Goal: Transaction & Acquisition: Purchase product/service

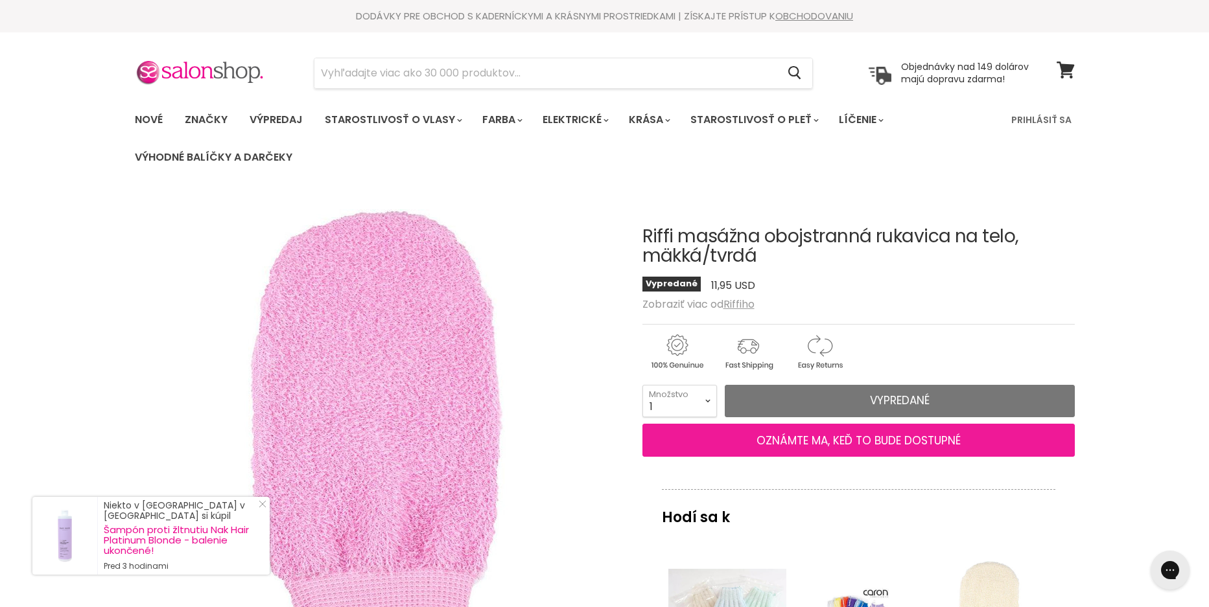
click at [926, 441] on font "OZNÁMTE MA, KEĎ TO BUDE DOSTUPNÉ" at bounding box center [858, 440] width 204 height 16
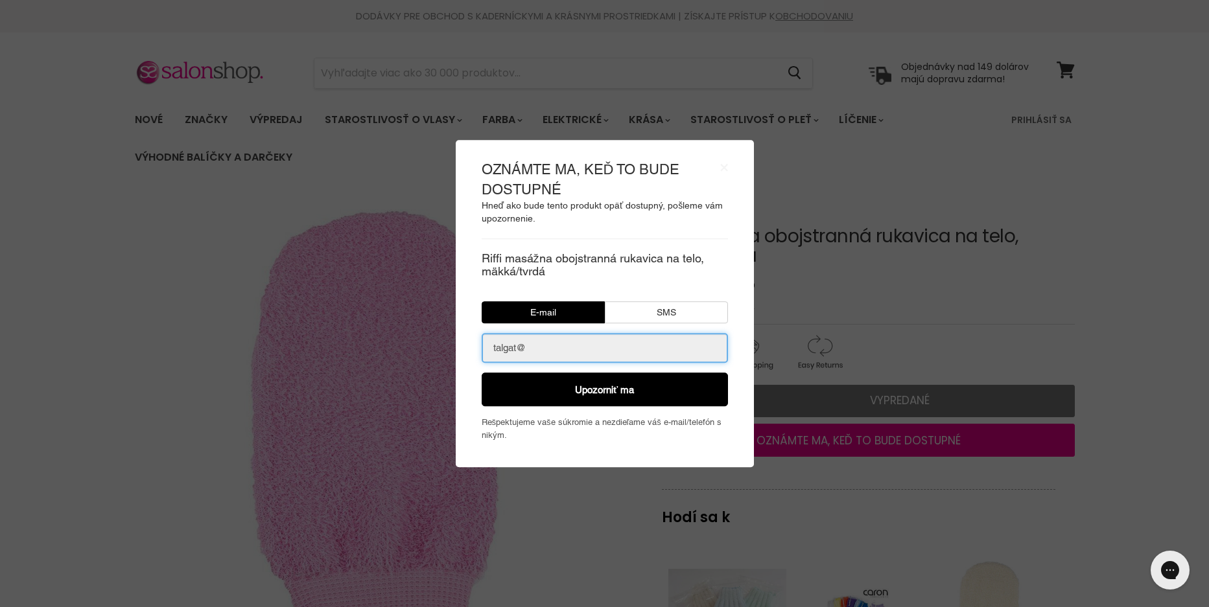
type input "talgat@izmajlov.sk"
click at [634, 397] on button "Upozorniť ma" at bounding box center [605, 390] width 246 height 34
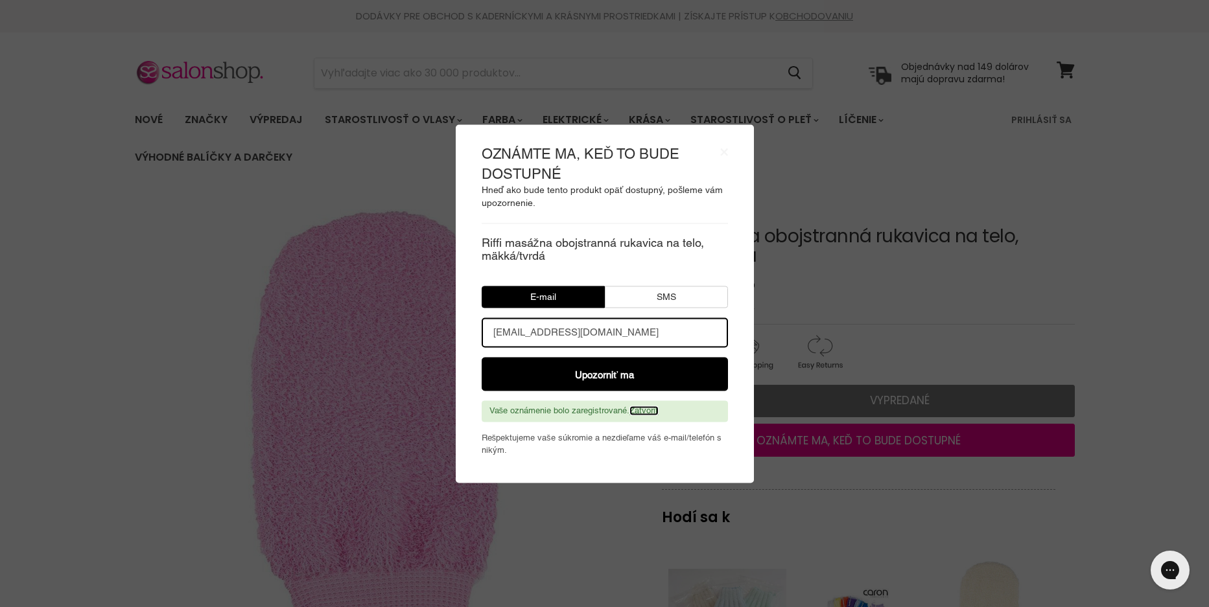
click at [653, 410] on font "Zatvoriť" at bounding box center [643, 411] width 29 height 10
click at [647, 412] on font "Zatvoriť" at bounding box center [643, 411] width 29 height 10
click at [722, 152] on font "×" at bounding box center [724, 151] width 8 height 16
click at [724, 148] on font "×" at bounding box center [724, 151] width 8 height 16
click at [795, 510] on body "× OZNÁMTE MA, KEĎ TO BUDE DOSTUPNÉ Hneď ako bude tento produkt opäť dostupný, p…" at bounding box center [604, 303] width 1209 height 607
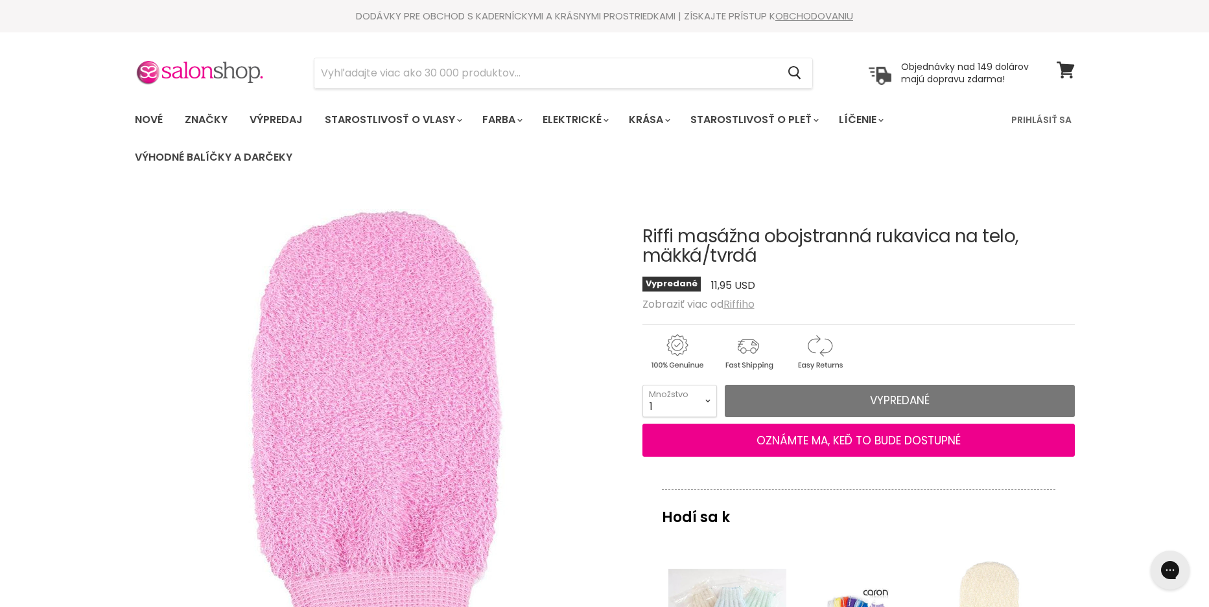
click at [745, 305] on font "Riffiho" at bounding box center [738, 304] width 31 height 15
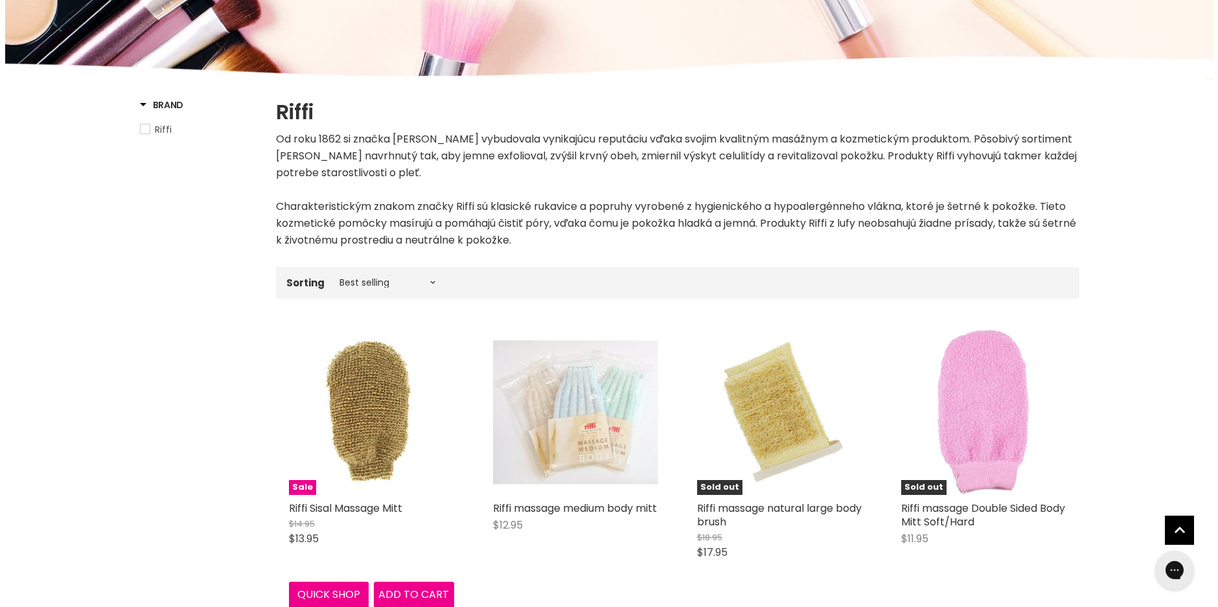
scroll to position [324, 0]
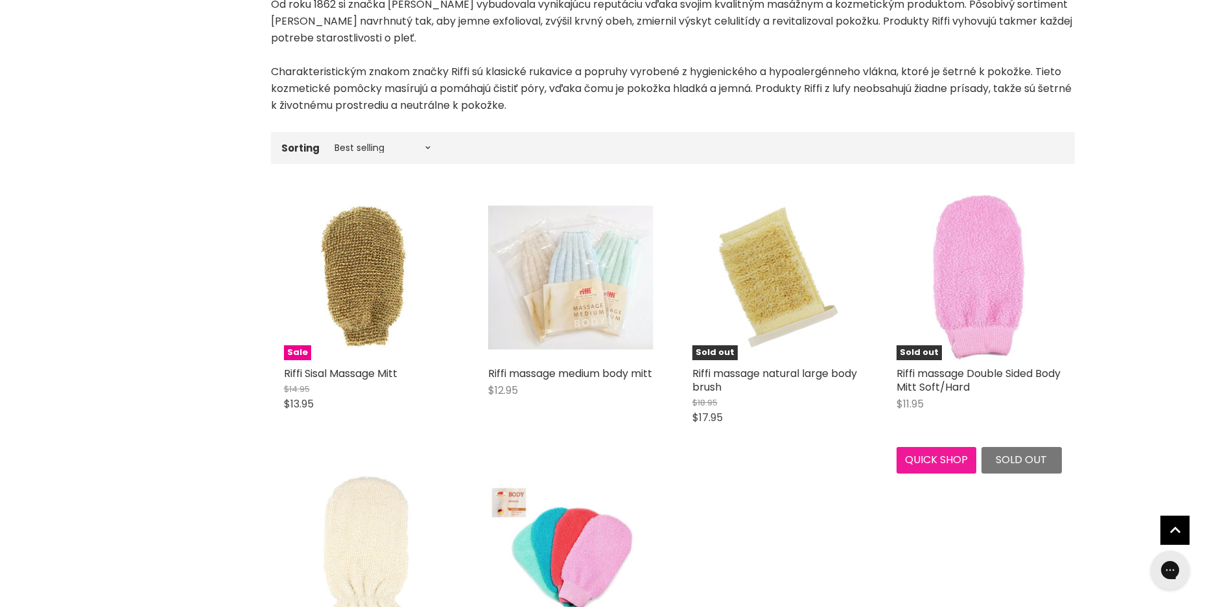
click at [937, 465] on button "Quick shop" at bounding box center [936, 460] width 80 height 26
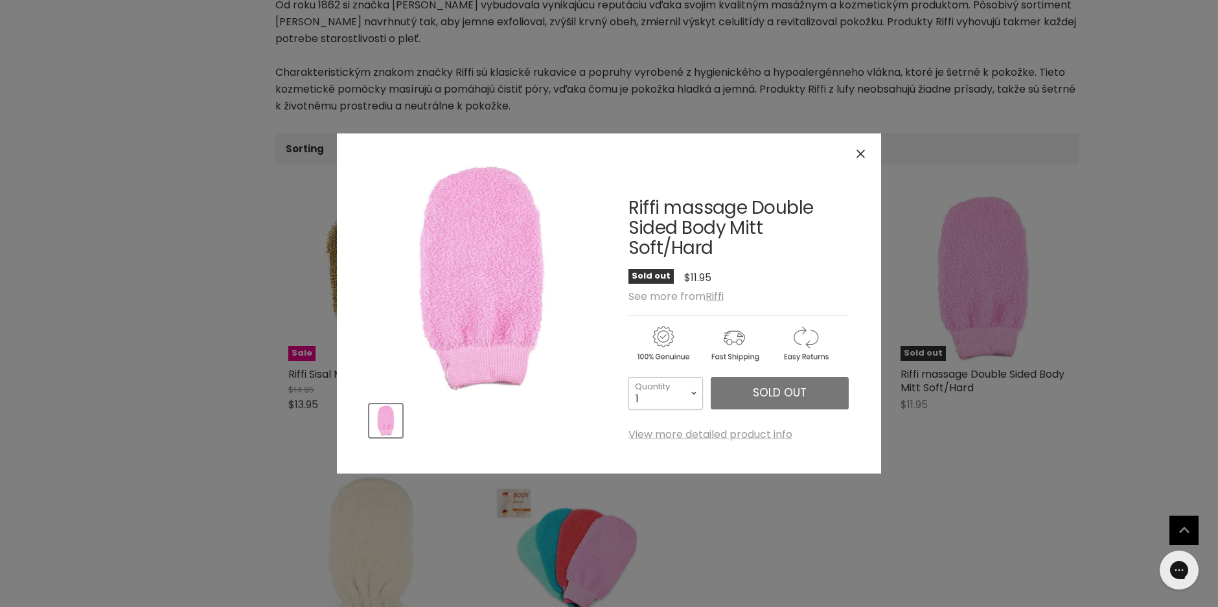
click at [697, 395] on select "1 2 3 4 5 6 7 8 9 10+" at bounding box center [666, 393] width 75 height 32
click at [629, 377] on select "1 2 3 4 5 6 7 8 9 10+" at bounding box center [666, 393] width 75 height 32
drag, startPoint x: 1071, startPoint y: 86, endPoint x: 1072, endPoint y: 106, distance: 19.5
click at [1072, 87] on div "Click or scroll to zoom Tap or pinch to zoom" at bounding box center [609, 303] width 1218 height 607
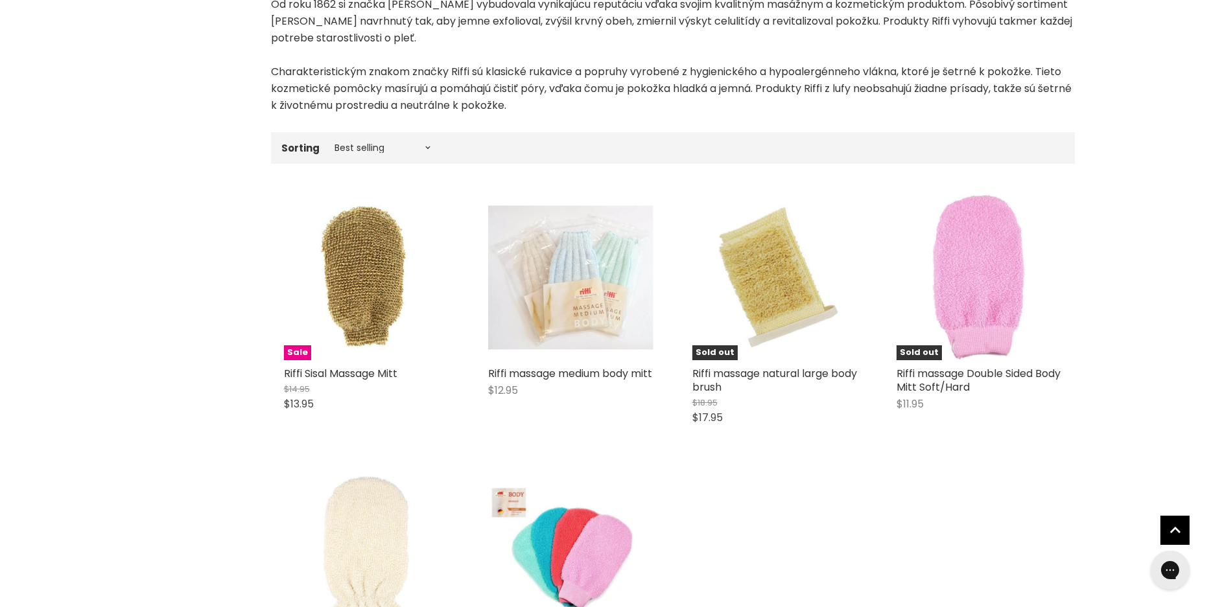
click at [945, 458] on div "Sale Riffi Sisal Massage Mitt $14.95 $13.95 Riffi Quick shop Add to cart Riffi …" at bounding box center [673, 449] width 804 height 535
click at [953, 465] on button "Quick shop" at bounding box center [936, 460] width 80 height 26
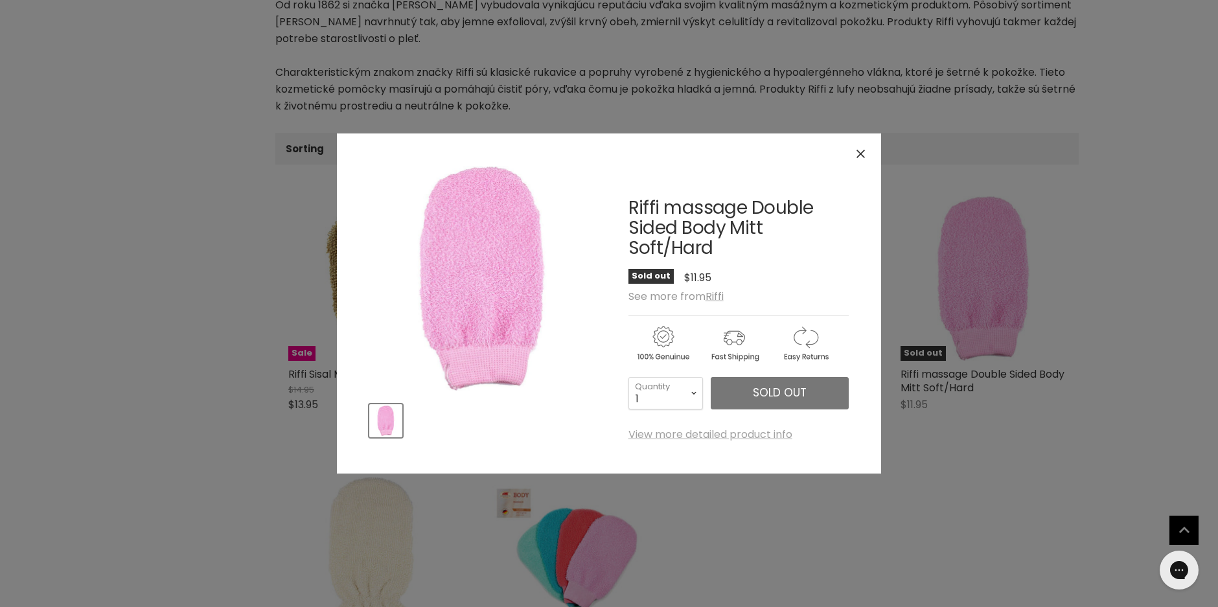
click at [740, 436] on link "View more detailed product info" at bounding box center [711, 435] width 164 height 12
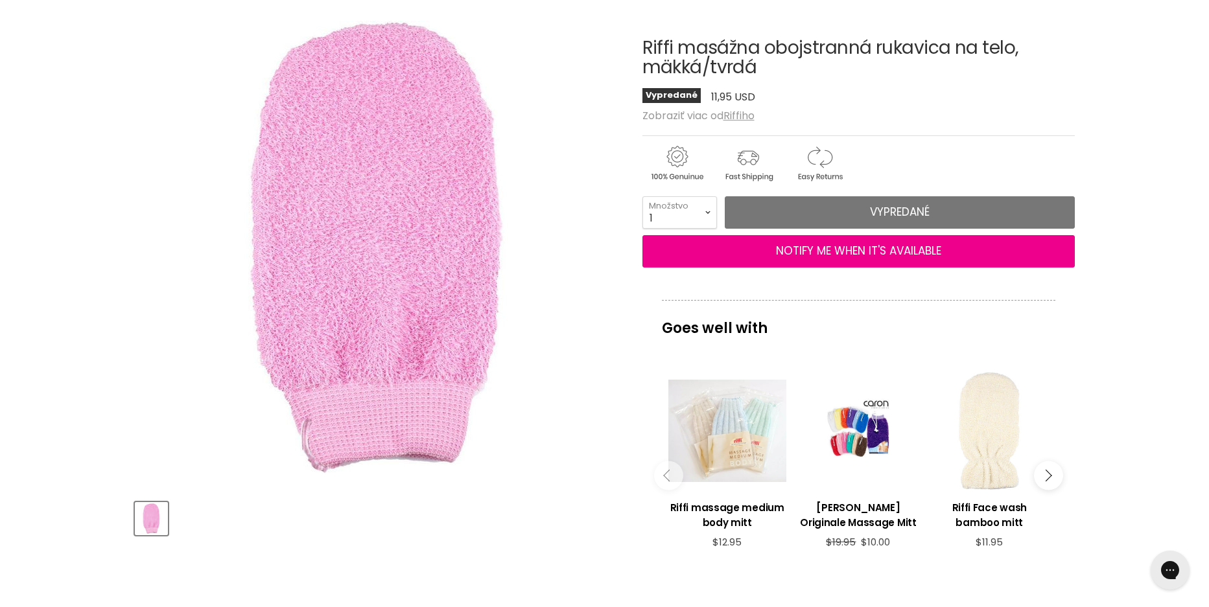
scroll to position [194, 0]
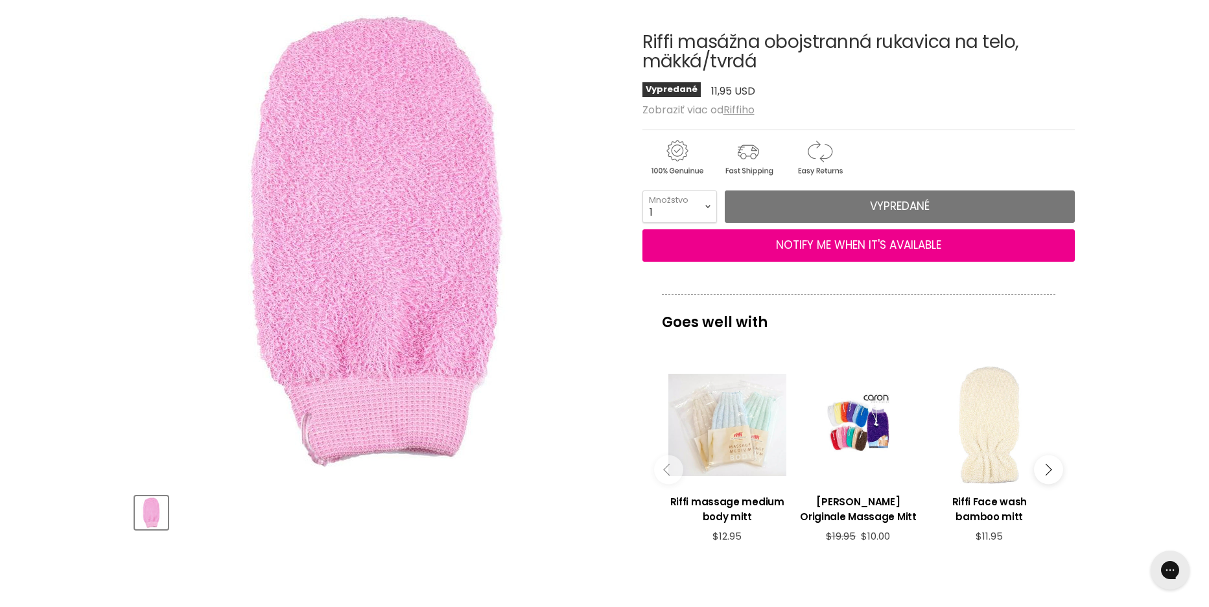
drag, startPoint x: 642, startPoint y: 38, endPoint x: 775, endPoint y: 58, distance: 134.4
click at [775, 58] on h1 "Riffi masážna obojstranná rukavica na telo, mäkká/tvrdá" at bounding box center [858, 52] width 432 height 40
copy font "Riffi masážna obojstranná rukavica na telo, mäkká/tvrdá"
